Goal: Browse casually: Explore the website without a specific task or goal

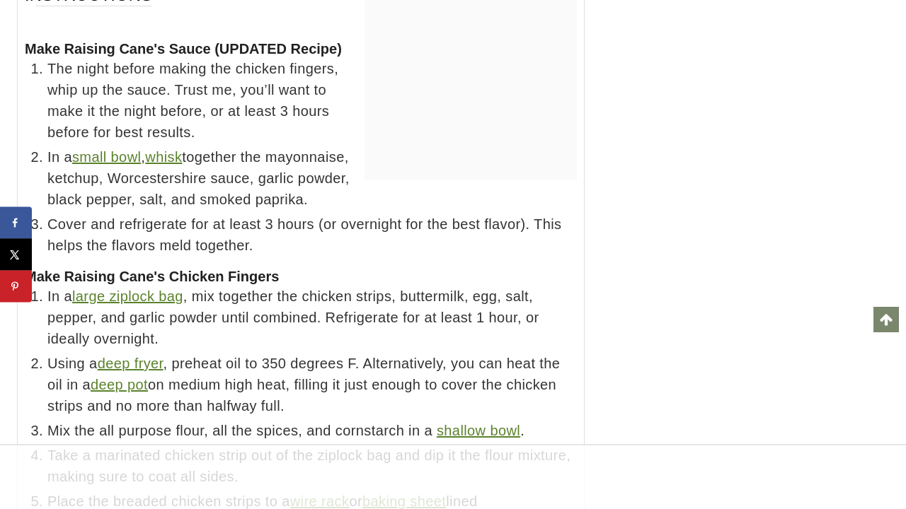
scroll to position [13023, 0]
